Goal: Go to known website: Access a specific website the user already knows

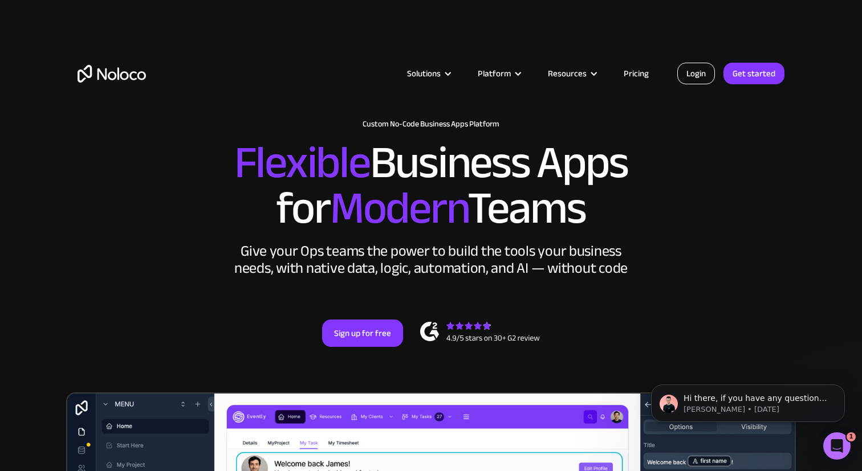
click at [695, 76] on link "Login" at bounding box center [696, 74] width 38 height 22
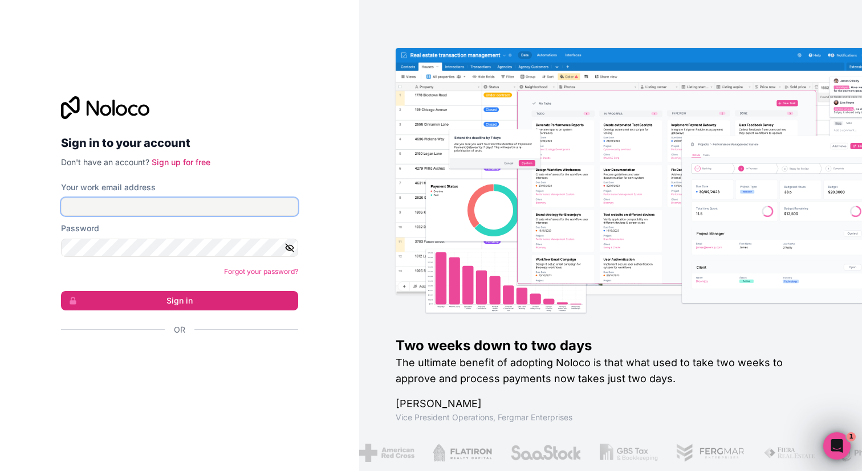
type input "iam@isaax.com"
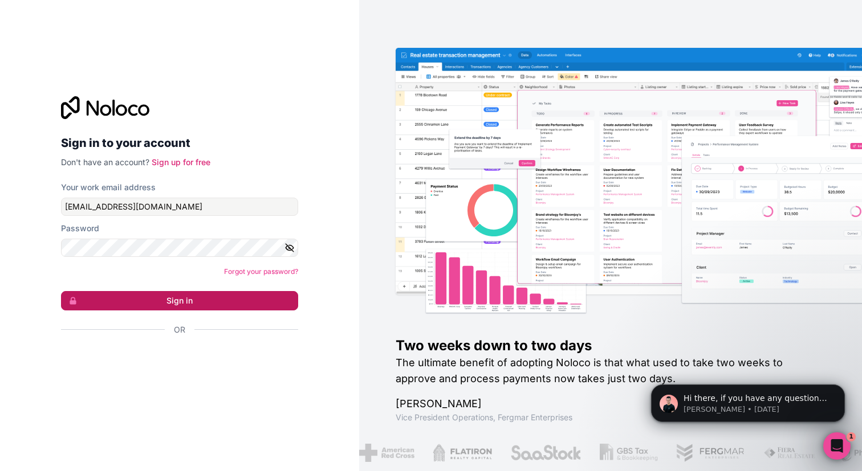
click at [240, 307] on button "Sign in" at bounding box center [179, 300] width 237 height 19
click at [255, 297] on button "Sign in" at bounding box center [179, 300] width 237 height 19
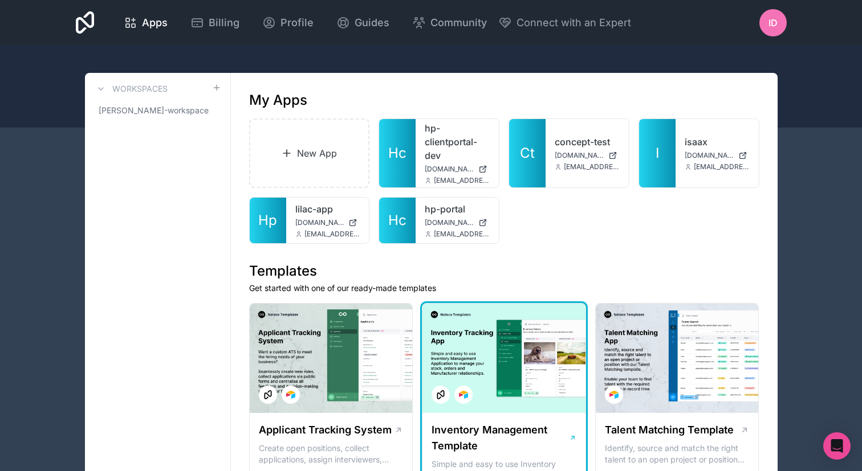
scroll to position [25, 0]
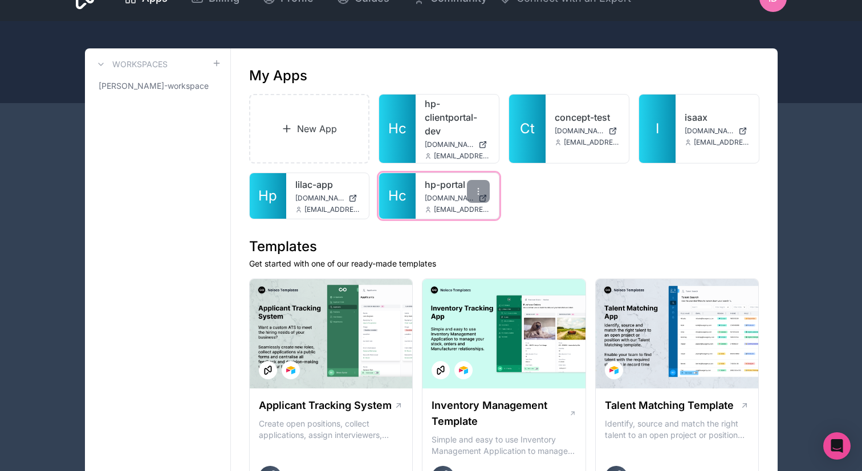
click at [445, 190] on link "hp-portal" at bounding box center [457, 185] width 65 height 14
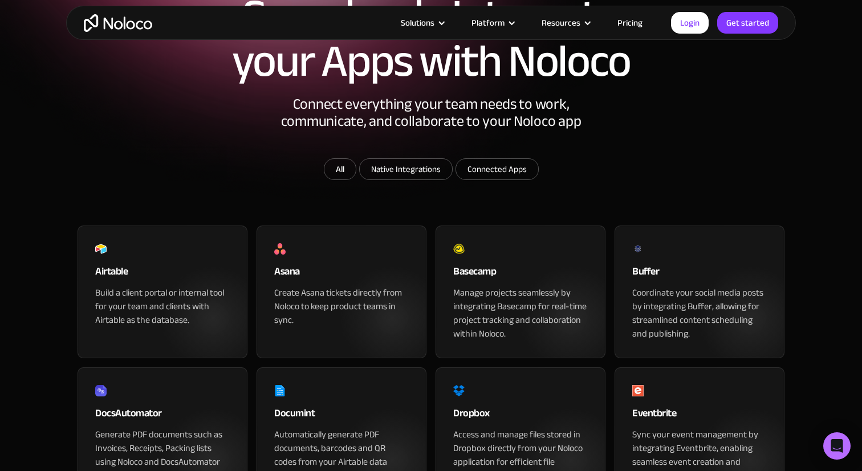
click at [704, 303] on div "Buffer Coordinate your social media posts by integrating Buffer, allowing for s…" at bounding box center [699, 292] width 170 height 133
